Goal: Task Accomplishment & Management: Complete application form

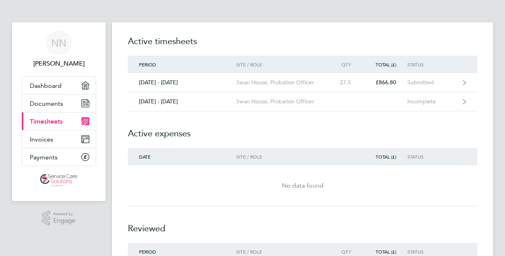
click at [17, 211] on div ".st0{fill:#C0C1C2;} Powered by Engage" at bounding box center [59, 218] width 94 height 34
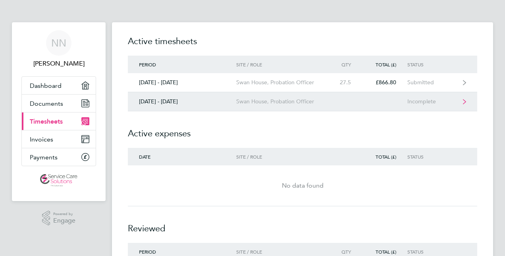
click at [342, 107] on link "25 - 31 Aug 2025 Swan House, Probation Officer Incomplete" at bounding box center [302, 101] width 349 height 19
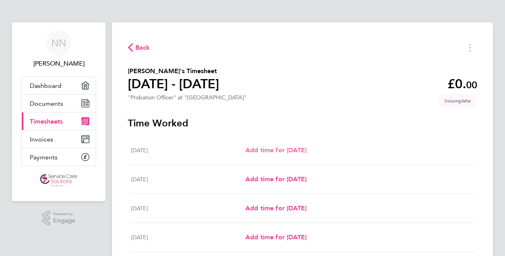
click at [299, 148] on span "Add time for Mon 25 Aug" at bounding box center [275, 150] width 61 height 8
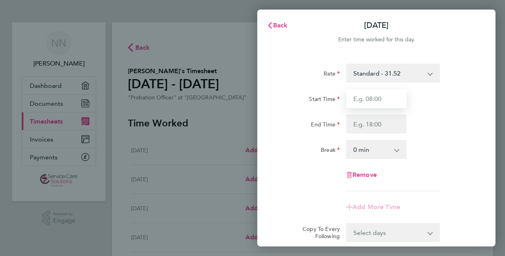
drag, startPoint x: 372, startPoint y: 96, endPoint x: 388, endPoint y: 97, distance: 16.3
click at [372, 96] on input "Start Time" at bounding box center [376, 98] width 60 height 19
type input "09:00"
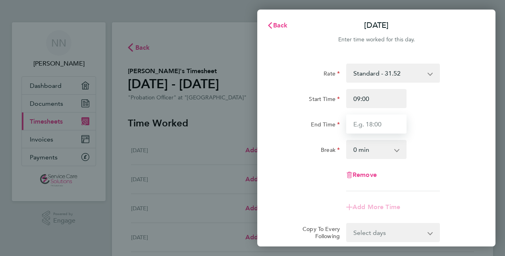
click at [385, 121] on input "End Time" at bounding box center [376, 123] width 60 height 19
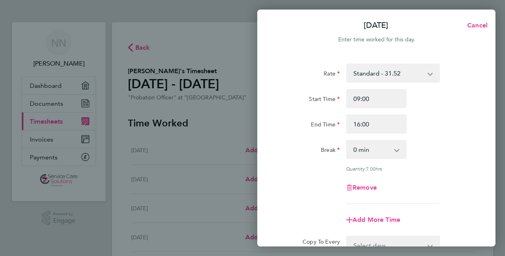
click at [422, 145] on div "Break 0 min 15 min 30 min 45 min 60 min 75 min 90 min" at bounding box center [376, 149] width 200 height 19
click at [396, 127] on input "16:00" at bounding box center [376, 123] width 60 height 19
type input "17:00"
click at [448, 149] on div "Break 0 min 15 min 30 min 45 min 60 min 75 min 90 min" at bounding box center [376, 149] width 200 height 19
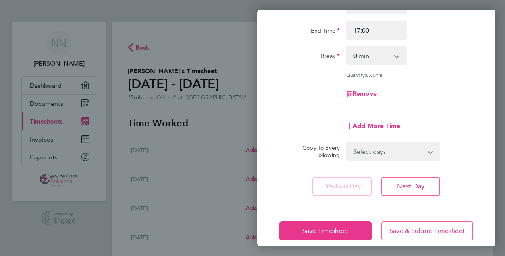
scroll to position [96, 0]
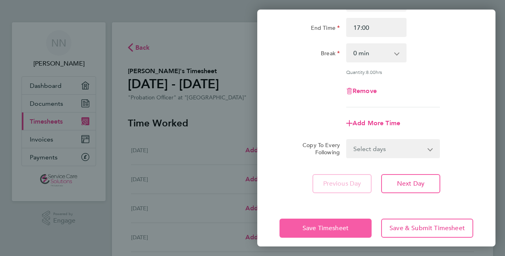
click at [290, 231] on button "Save Timesheet" at bounding box center [325, 227] width 92 height 19
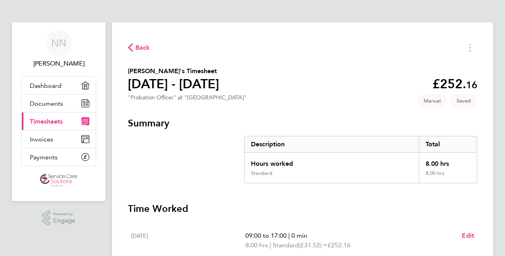
click at [222, 149] on section "Summary Description Total Hours worked 8.00 hrs Standard 8.00 hrs" at bounding box center [302, 150] width 349 height 66
